Goal: Communication & Community: Connect with others

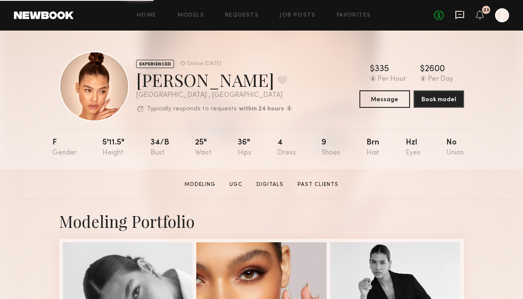
click at [457, 17] on icon at bounding box center [459, 15] width 9 height 8
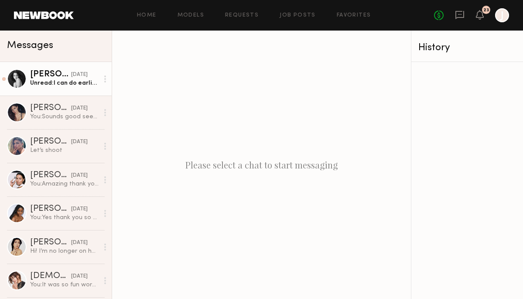
click at [63, 80] on div "Unread: I can do earlier like morning or anytime before 2pm!" at bounding box center [64, 83] width 68 height 8
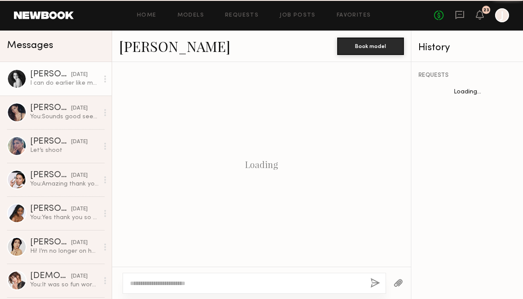
scroll to position [265, 0]
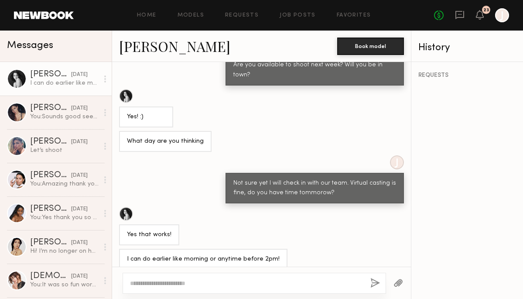
click at [264, 279] on textarea at bounding box center [246, 283] width 233 height 9
type textarea "*"
click at [211, 285] on textarea "**********" at bounding box center [246, 283] width 233 height 9
type textarea "**********"
click at [374, 282] on button "button" at bounding box center [375, 283] width 10 height 11
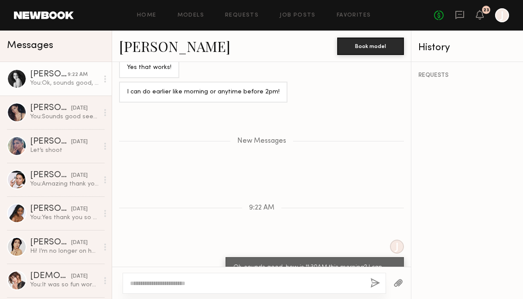
scroll to position [599, 0]
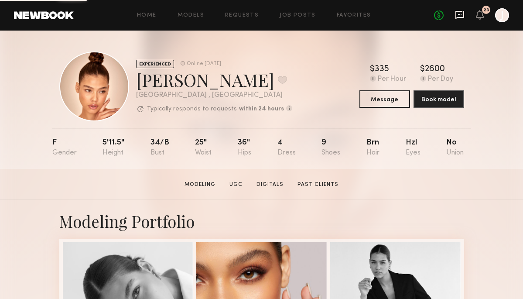
click at [455, 17] on icon at bounding box center [459, 15] width 9 height 8
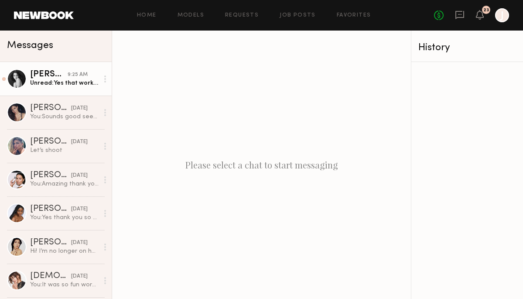
click at [43, 80] on div "Unread: Yes that works for me!" at bounding box center [64, 83] width 68 height 8
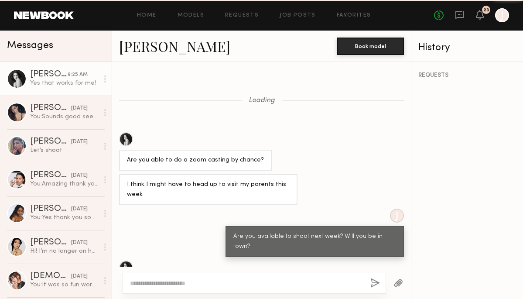
scroll to position [314, 0]
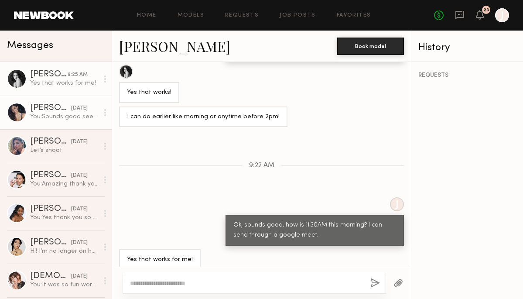
click at [54, 119] on div "You: Sounds good see you then! 122 E.7th St. #700 Los Angeles CA 90014 Cell: (4…" at bounding box center [64, 116] width 68 height 8
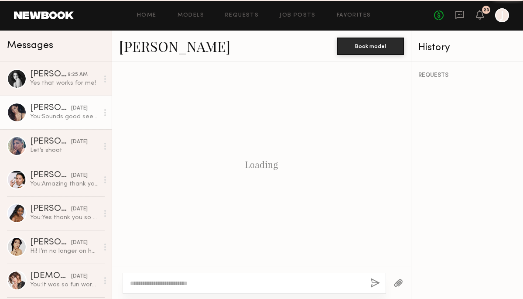
scroll to position [579, 0]
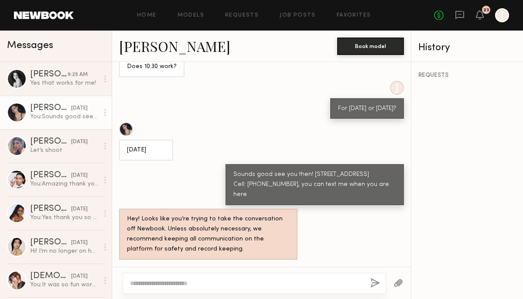
click at [144, 51] on link "Aarika W." at bounding box center [174, 46] width 111 height 19
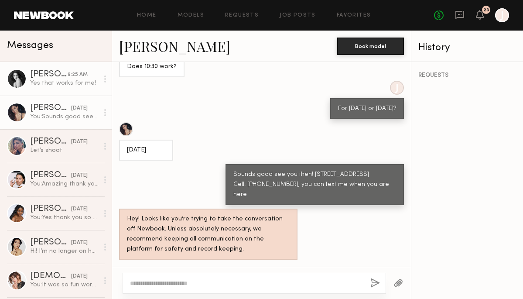
click at [41, 77] on div "Paige F." at bounding box center [48, 74] width 37 height 9
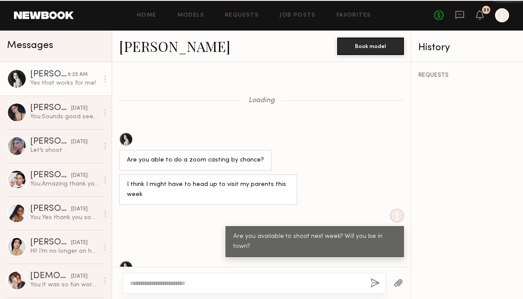
scroll to position [314, 0]
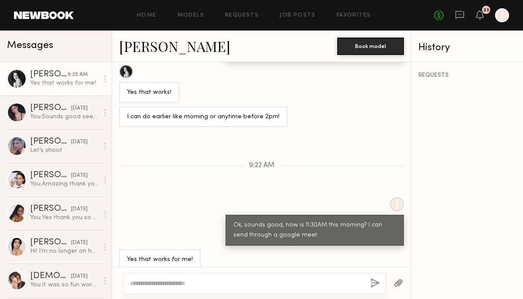
click at [138, 48] on link "Paige F." at bounding box center [174, 46] width 111 height 19
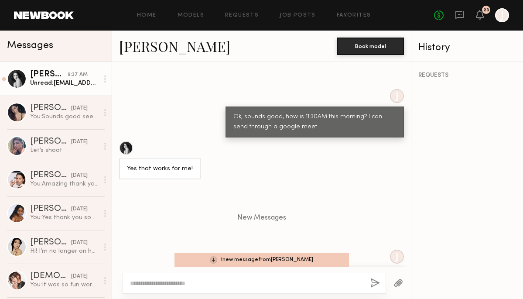
scroll to position [464, 0]
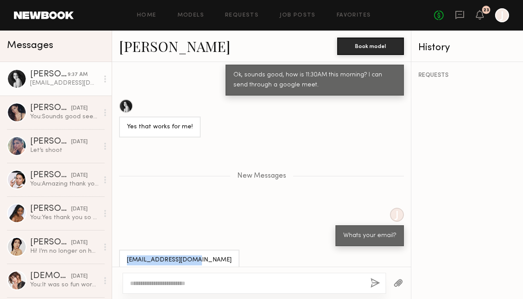
drag, startPoint x: 195, startPoint y: 248, endPoint x: 119, endPoint y: 249, distance: 76.7
click at [119, 249] on div "Paigedan34@gmail.com" at bounding box center [261, 259] width 299 height 21
copy div "Paigedan34@gmail.com"
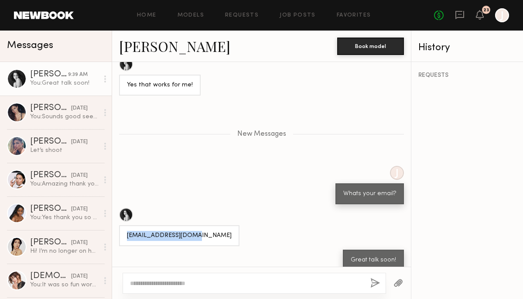
click at [264, 193] on div "J Whats your email?" at bounding box center [261, 185] width 299 height 38
click at [262, 187] on div "J Whats your email?" at bounding box center [261, 185] width 299 height 38
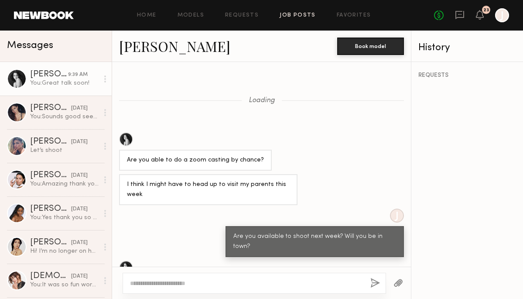
scroll to position [512, 0]
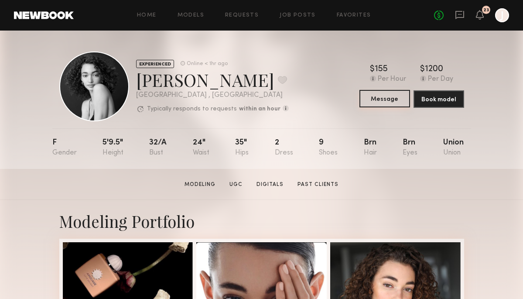
click at [385, 103] on button "Message" at bounding box center [384, 98] width 51 height 17
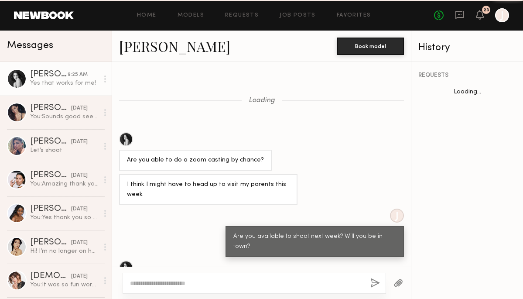
scroll to position [314, 0]
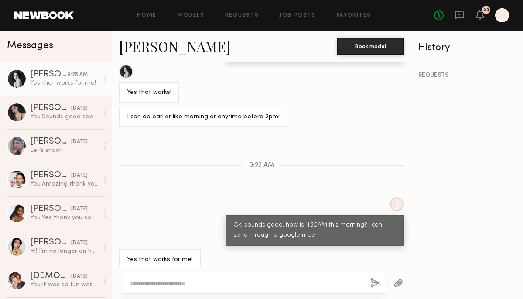
click at [213, 292] on div at bounding box center [253, 282] width 263 height 21
click at [184, 282] on textarea at bounding box center [246, 283] width 233 height 9
type textarea "**********"
click at [373, 278] on button "button" at bounding box center [375, 283] width 10 height 11
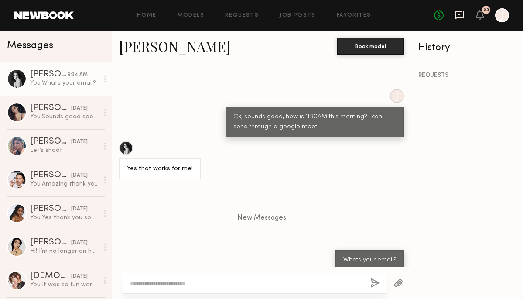
click at [459, 13] on icon at bounding box center [460, 15] width 10 height 10
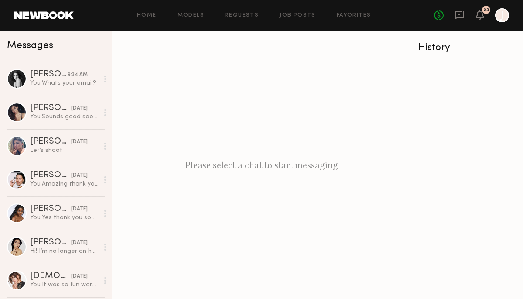
click at [245, 10] on div "Home Models Requests Job Posts Favorites Sign Out No fees up to $5,000 23 J" at bounding box center [291, 15] width 435 height 14
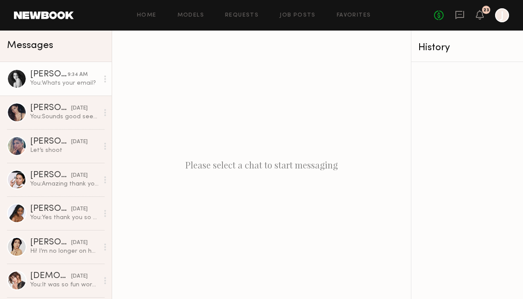
click at [47, 81] on div "You: Whats your email?" at bounding box center [64, 83] width 68 height 8
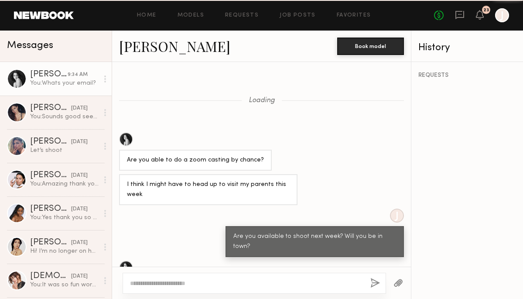
scroll to position [356, 0]
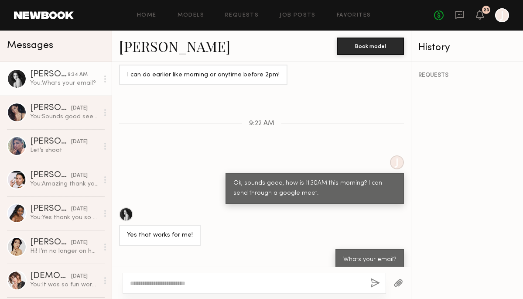
click at [138, 48] on link "Paige F." at bounding box center [174, 46] width 111 height 19
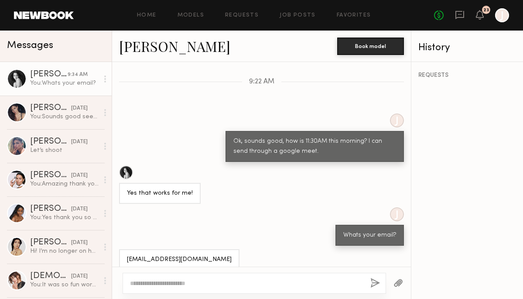
click at [233, 277] on div at bounding box center [253, 282] width 263 height 21
click at [214, 277] on div at bounding box center [253, 282] width 263 height 21
click at [184, 295] on div at bounding box center [261, 282] width 299 height 32
click at [161, 279] on textarea at bounding box center [246, 283] width 233 height 9
type textarea "**********"
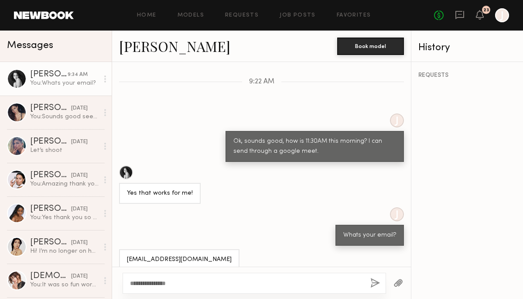
click at [370, 280] on button "button" at bounding box center [375, 283] width 10 height 11
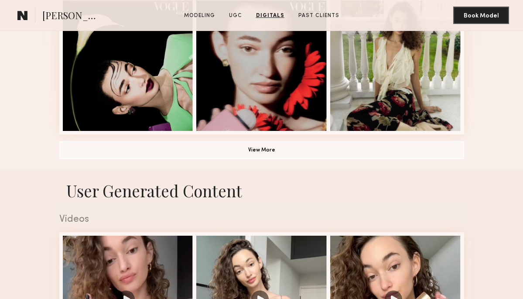
scroll to position [422, 0]
